Goal: Task Accomplishment & Management: Use online tool/utility

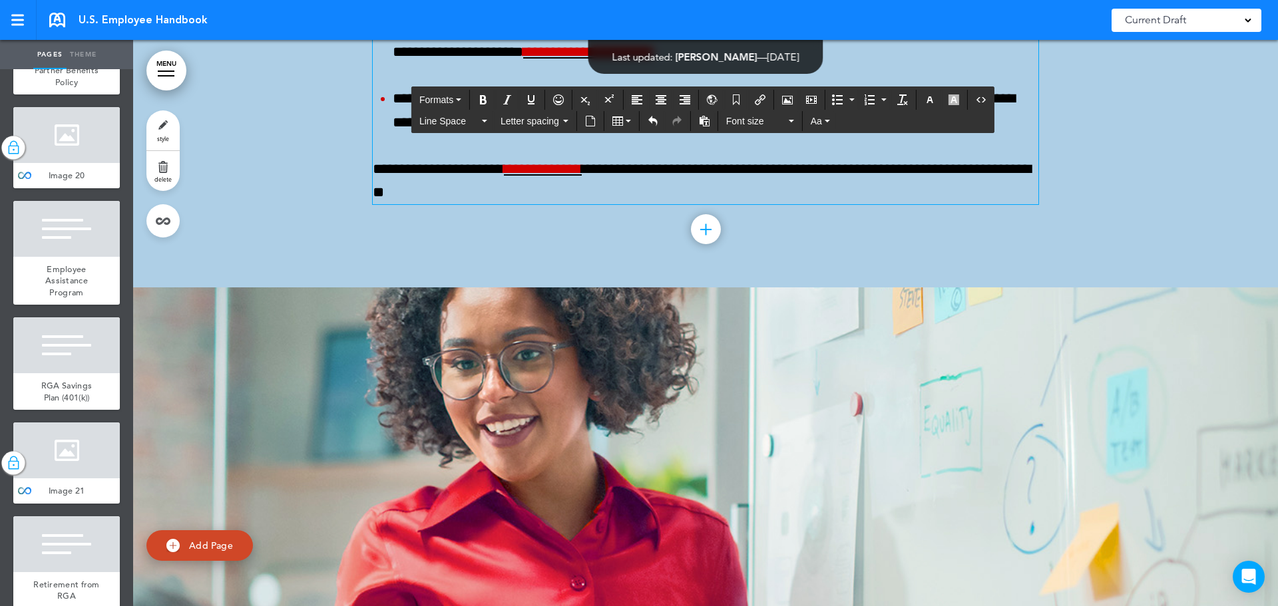
click at [1198, 22] on div "Current Draft" at bounding box center [1187, 20] width 150 height 23
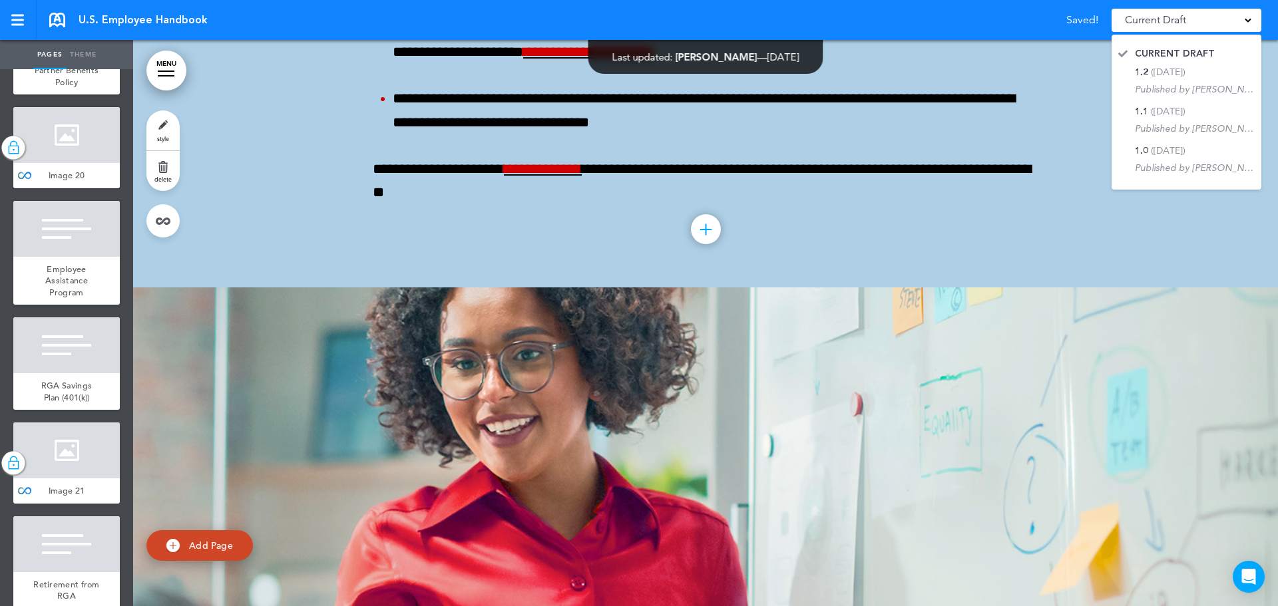
click at [1198, 22] on div "Current Draft" at bounding box center [1187, 20] width 150 height 23
